Goal: Task Accomplishment & Management: Manage account settings

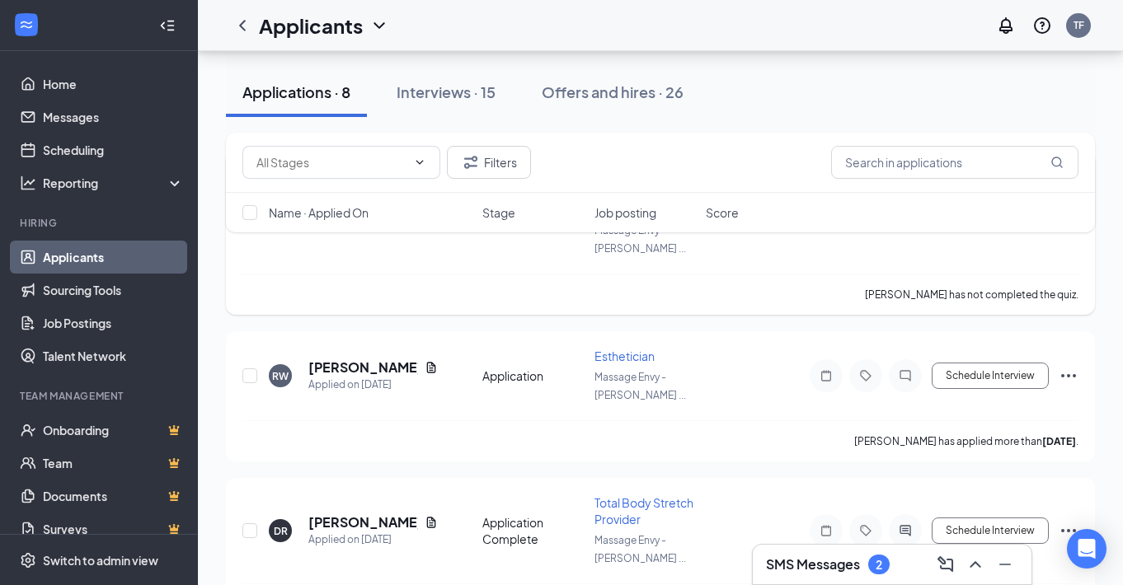
scroll to position [317, 0]
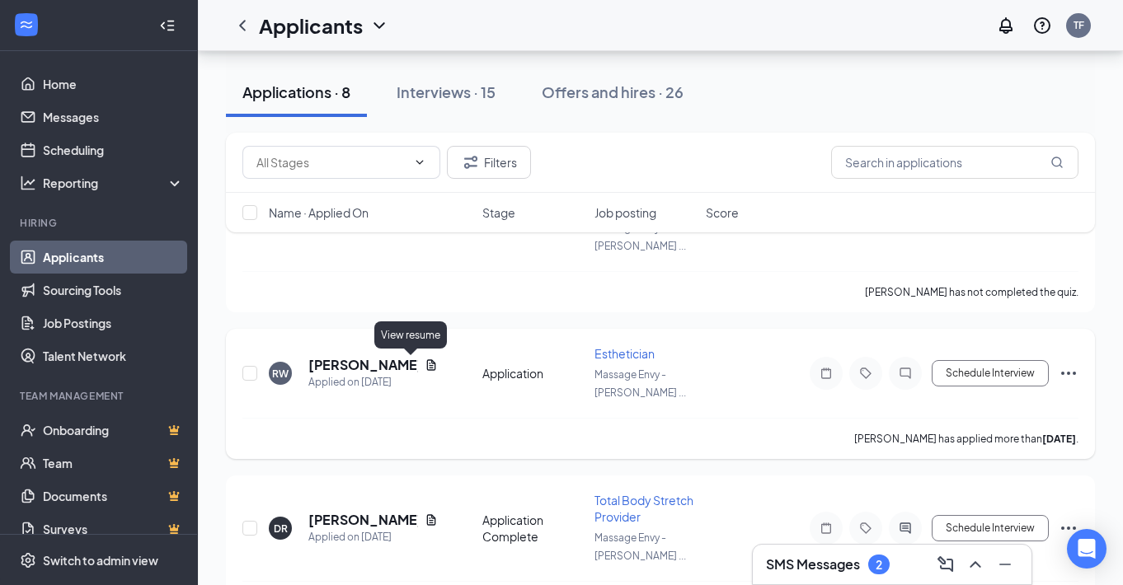
click at [425, 364] on icon "Document" at bounding box center [431, 365] width 13 height 13
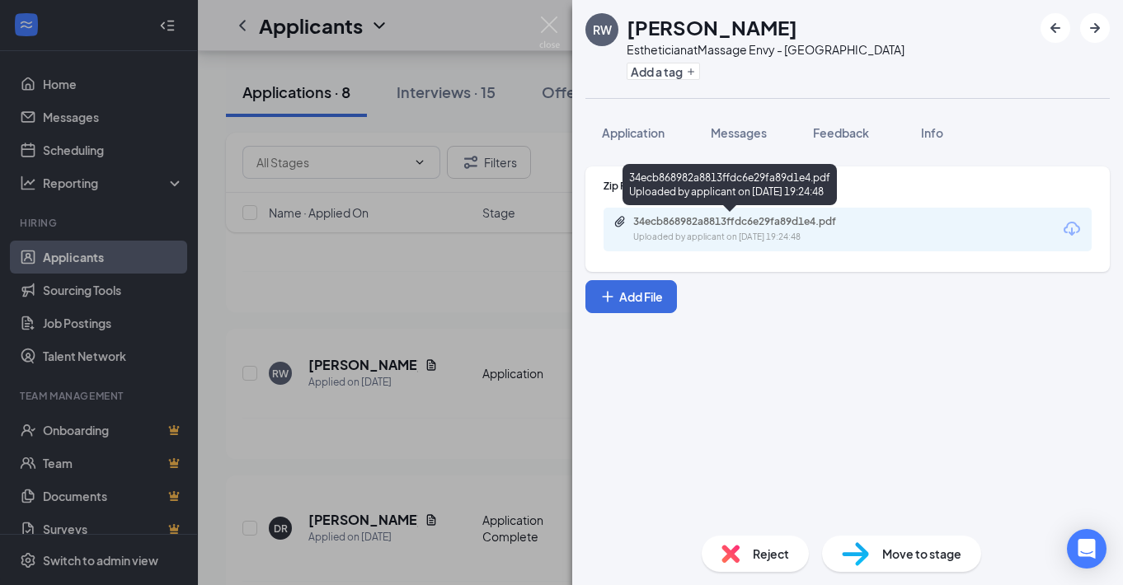
click at [747, 227] on div "34ecb868982a8813ffdc6e29fa89d1e4.pdf" at bounding box center [748, 221] width 231 height 13
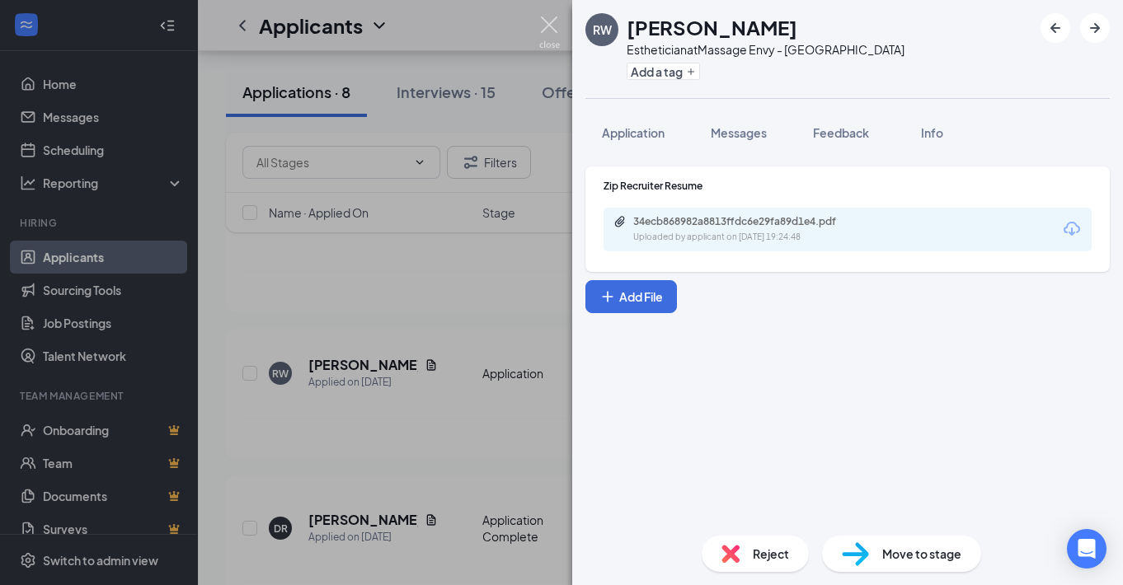
click at [539, 27] on img at bounding box center [549, 32] width 21 height 32
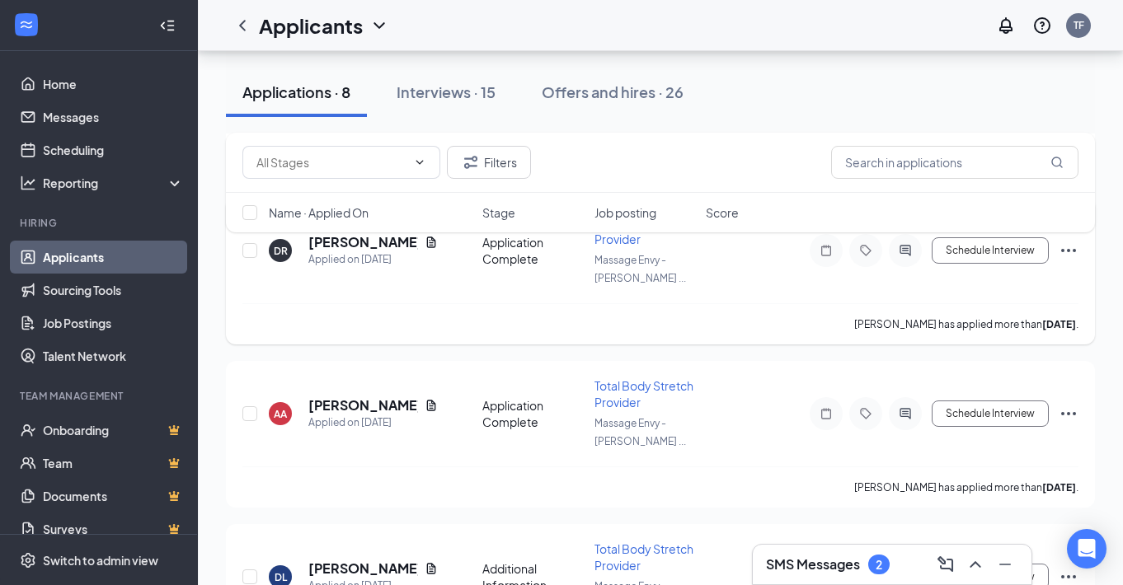
scroll to position [602, 0]
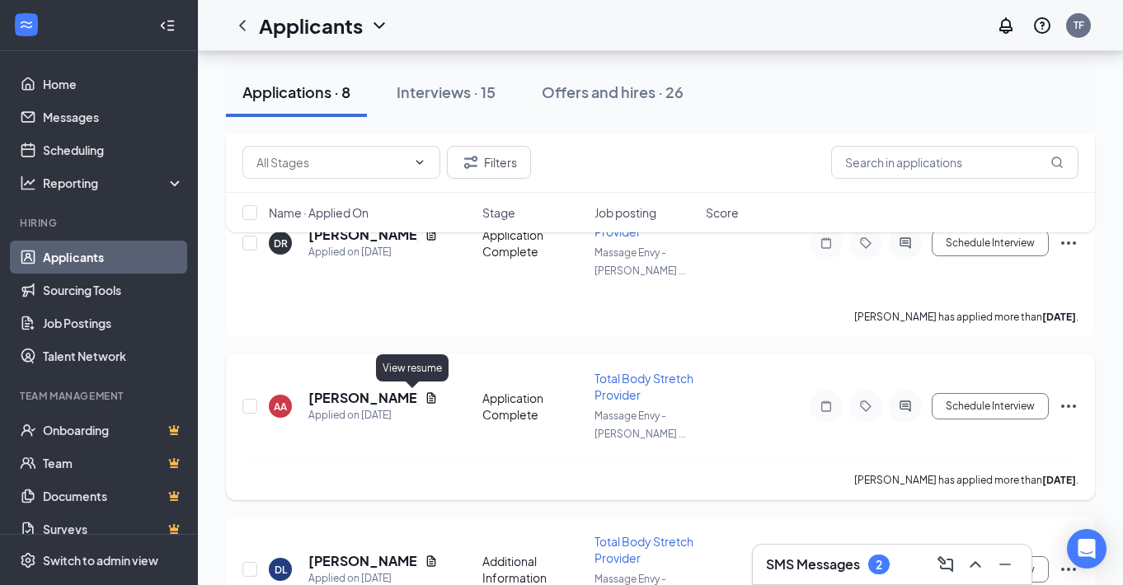
click at [425, 394] on icon "Document" at bounding box center [431, 398] width 13 height 13
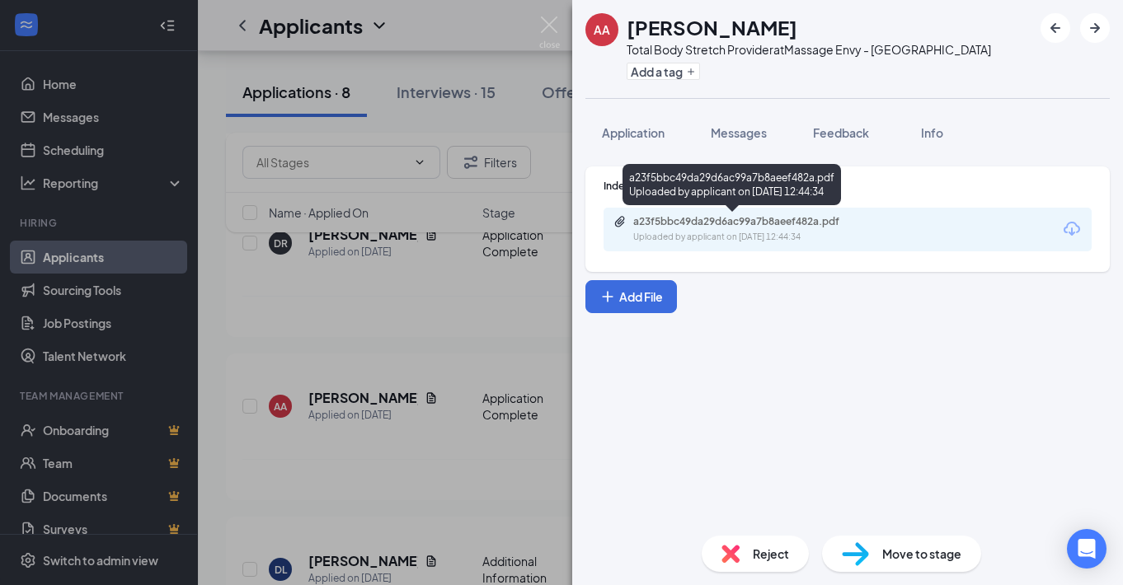
click at [755, 225] on div "a23f5bbc49da29d6ac99a7b8aeef482a.pdf" at bounding box center [748, 221] width 231 height 13
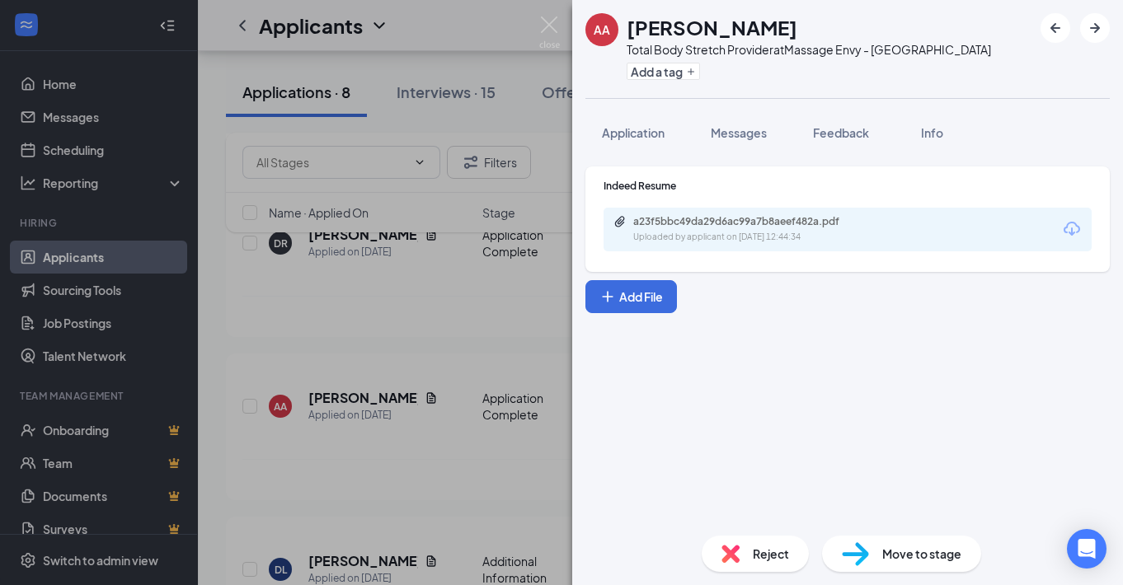
click at [758, 553] on span "Reject" at bounding box center [771, 554] width 36 height 18
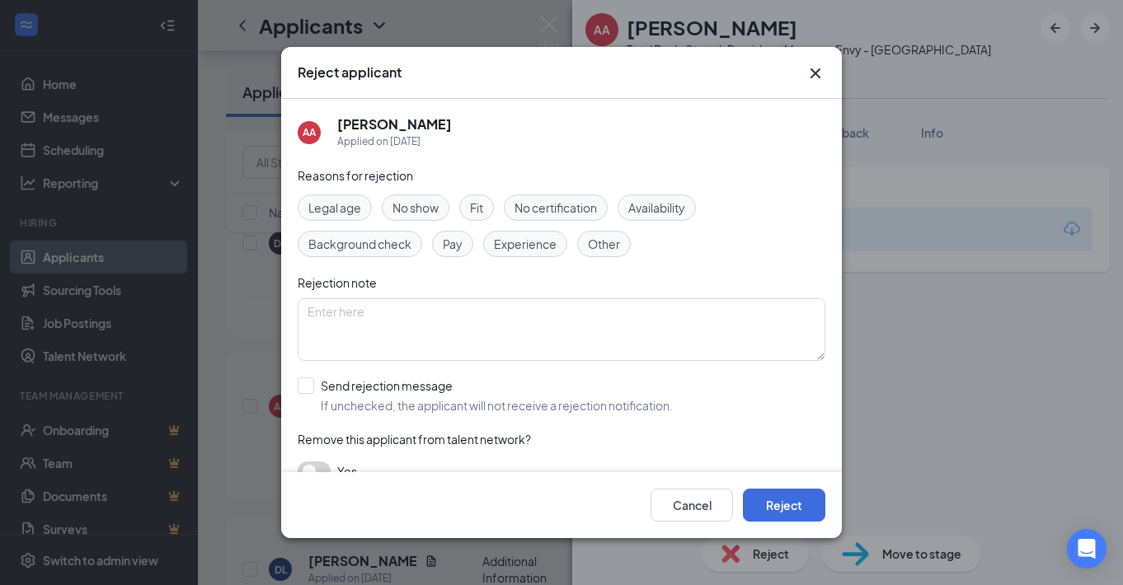
click at [538, 242] on span "Experience" at bounding box center [525, 244] width 63 height 18
click at [574, 202] on span "No certification" at bounding box center [555, 208] width 82 height 18
click at [601, 237] on span "Other" at bounding box center [604, 244] width 32 height 18
click at [603, 317] on textarea at bounding box center [562, 329] width 528 height 63
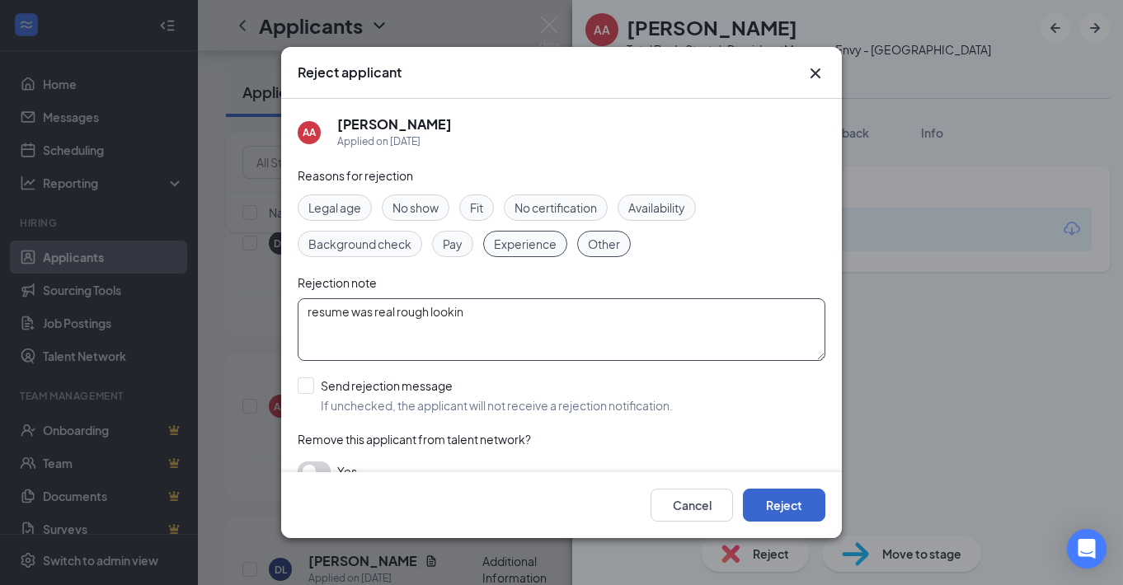
type textarea "resume was real rough lookin"
click at [792, 512] on button "Reject" at bounding box center [784, 505] width 82 height 33
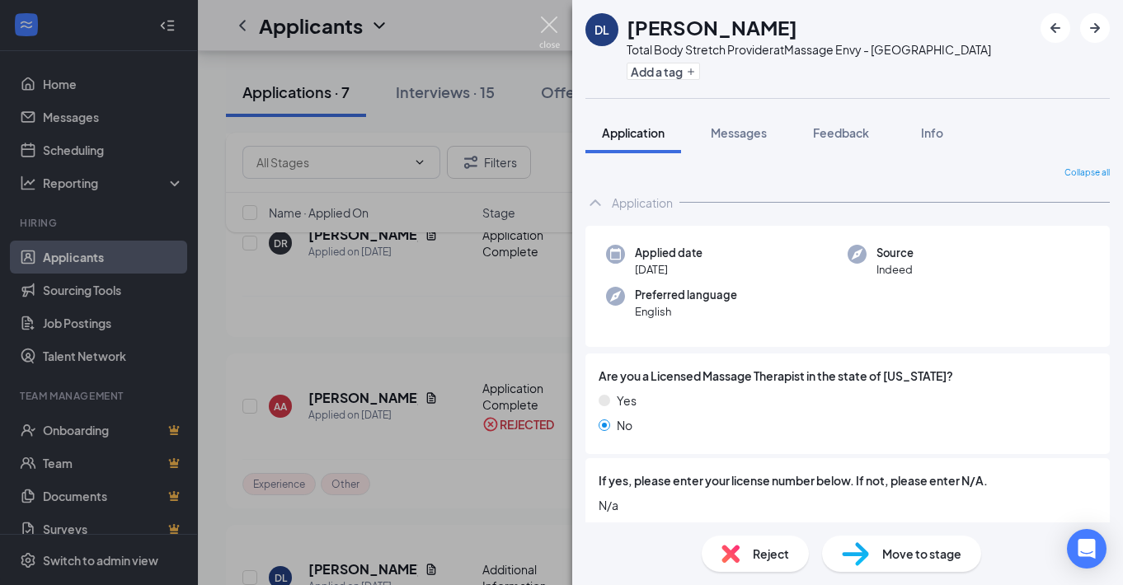
click at [552, 33] on img at bounding box center [549, 32] width 21 height 32
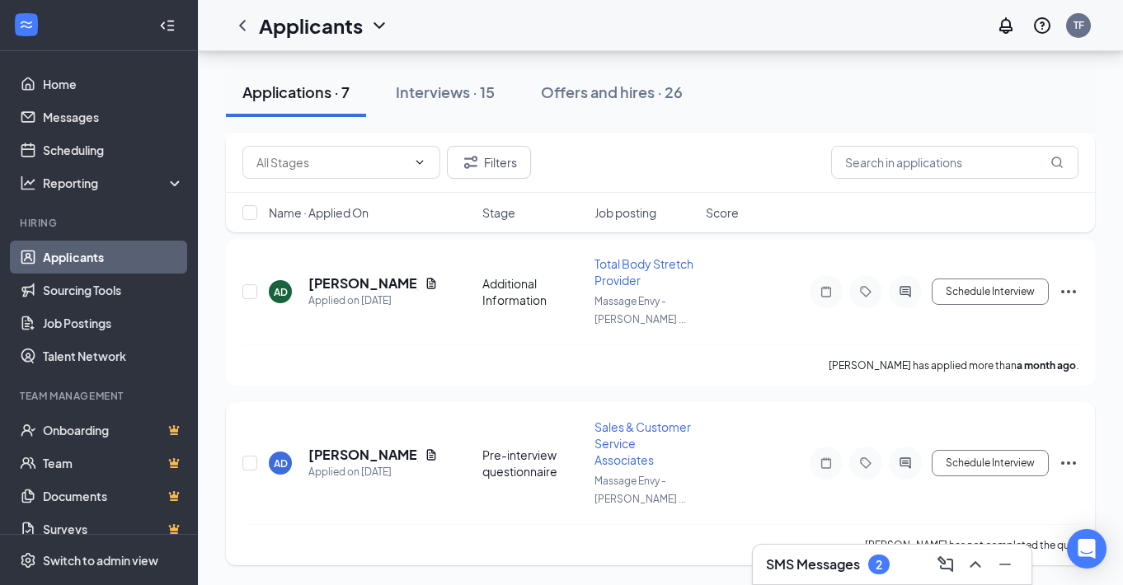
scroll to position [880, 0]
click at [430, 456] on icon "Document" at bounding box center [431, 454] width 9 height 11
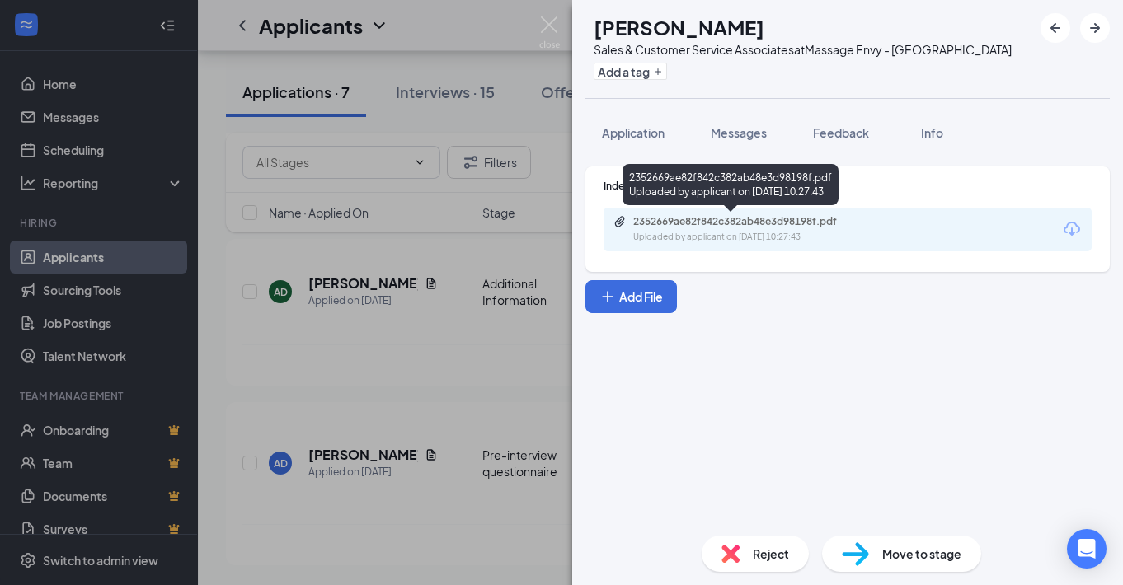
click at [800, 218] on div "2352669ae82f842c382ab48e3d98198f.pdf" at bounding box center [748, 221] width 231 height 13
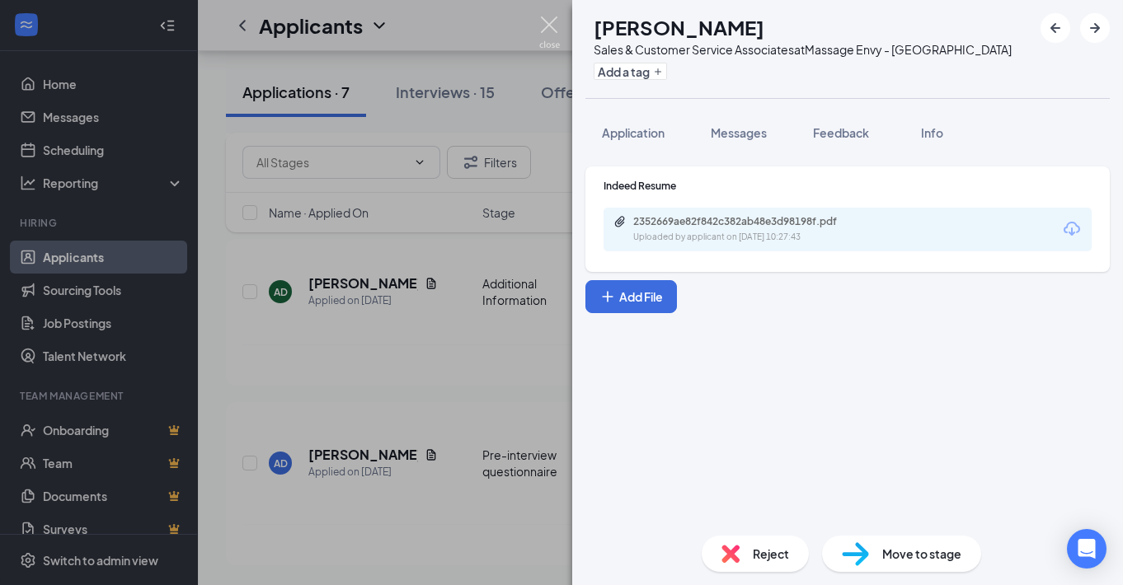
click at [549, 26] on img at bounding box center [549, 32] width 21 height 32
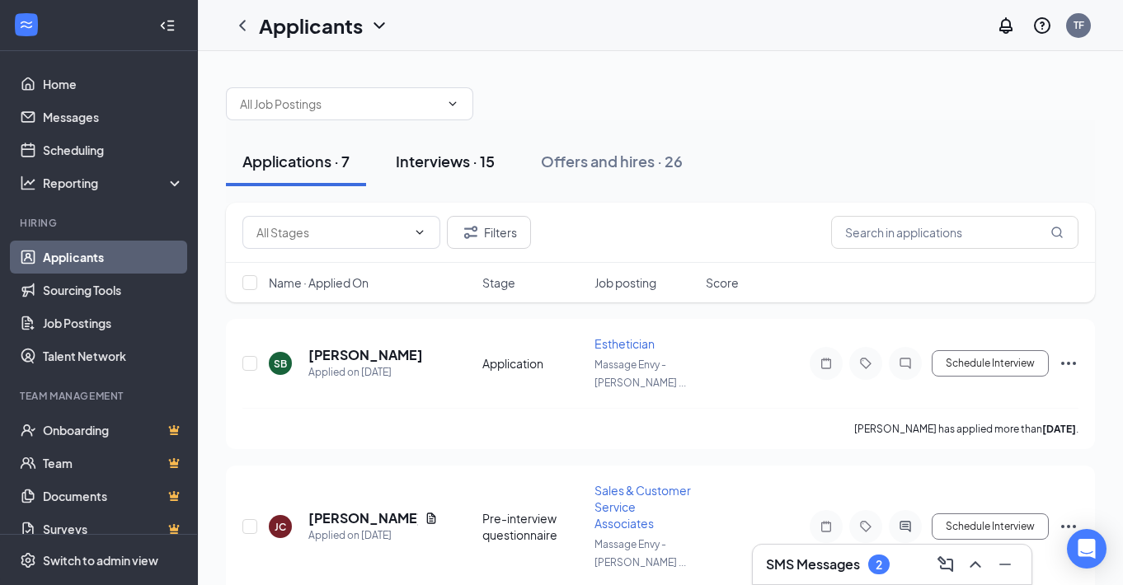
click at [448, 158] on div "Interviews · 15" at bounding box center [445, 161] width 99 height 21
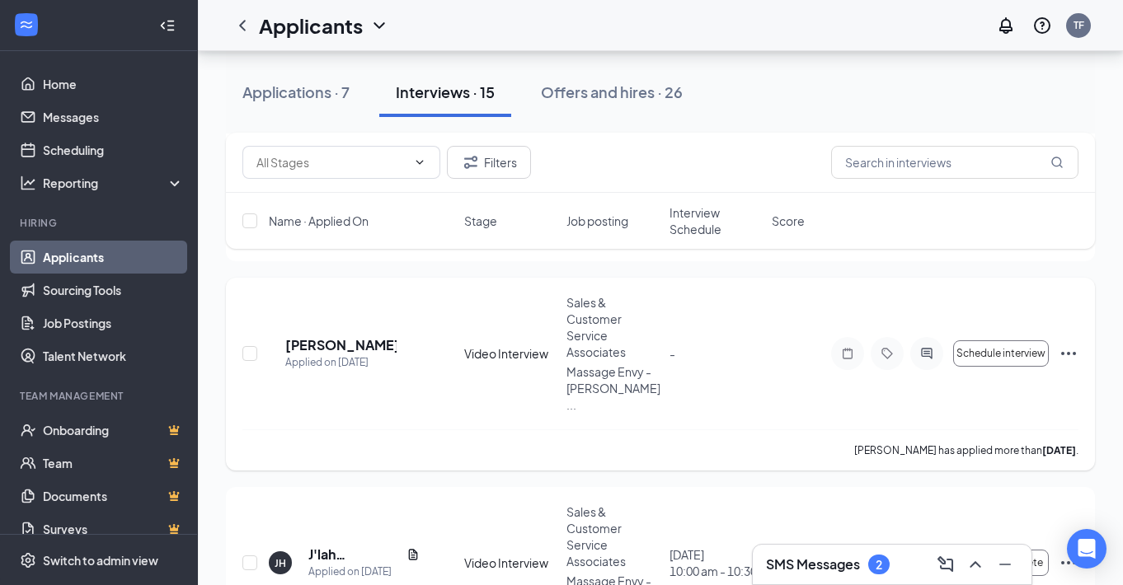
scroll to position [267, 0]
click at [616, 364] on p "Massage Envy - [PERSON_NAME] ..." at bounding box center [612, 388] width 92 height 49
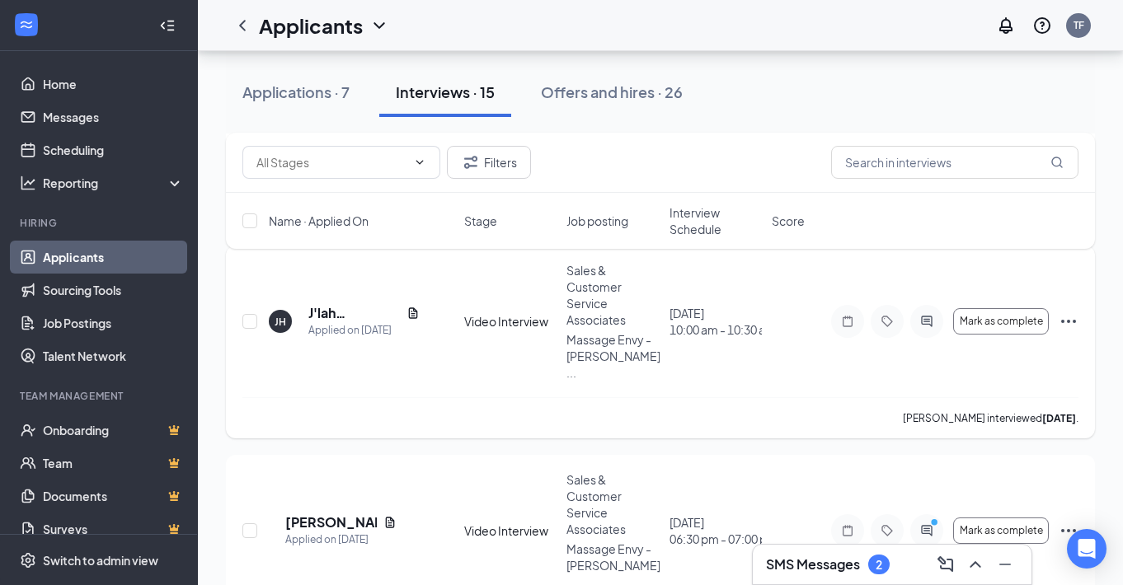
scroll to position [519, 0]
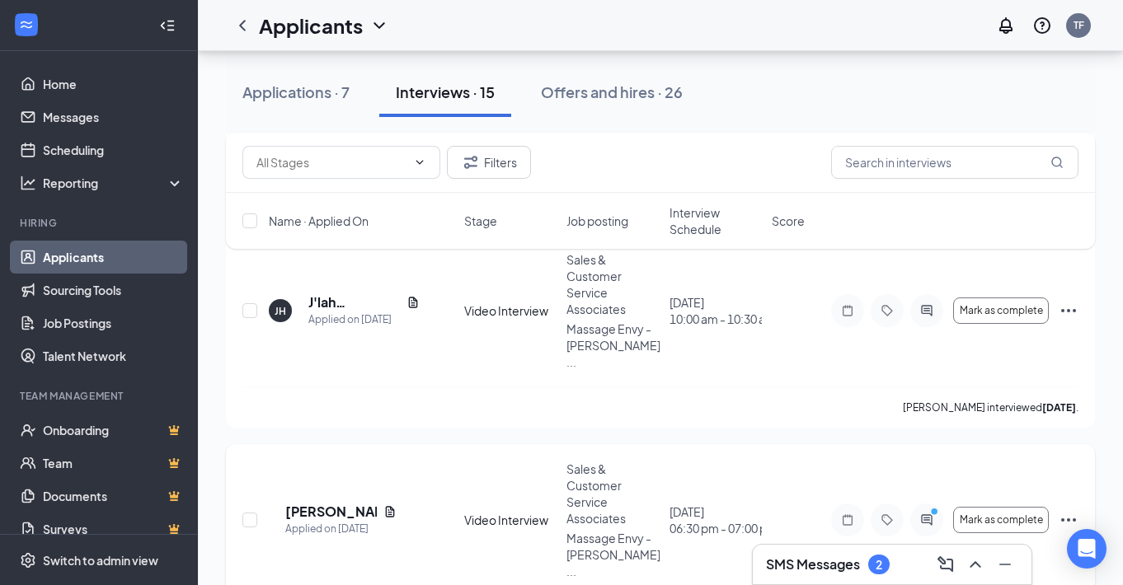
click at [925, 514] on icon "ActiveChat" at bounding box center [926, 519] width 11 height 11
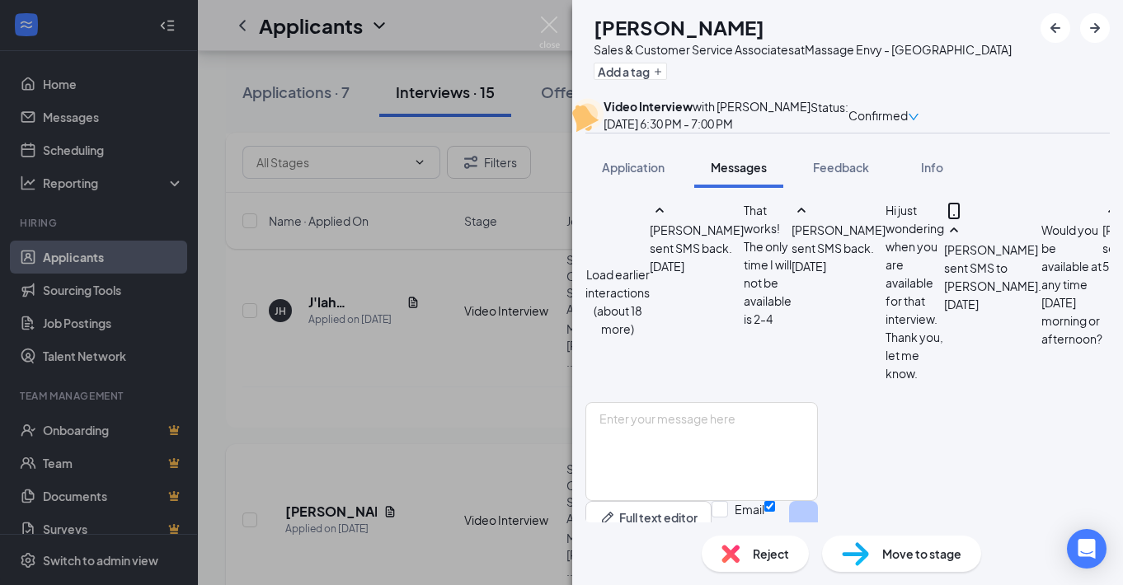
scroll to position [928, 0]
click at [553, 26] on img at bounding box center [549, 32] width 21 height 32
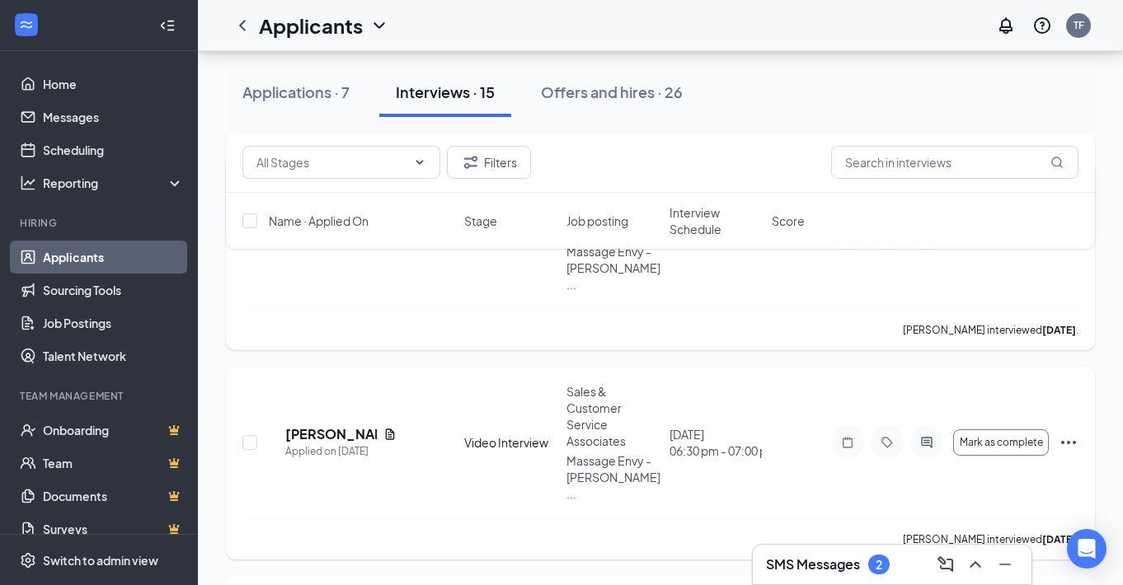
scroll to position [598, 0]
click at [645, 383] on div "Sales & Customer Service Associates" at bounding box center [612, 416] width 92 height 66
